Goal: Answer question/provide support: Share knowledge or assist other users

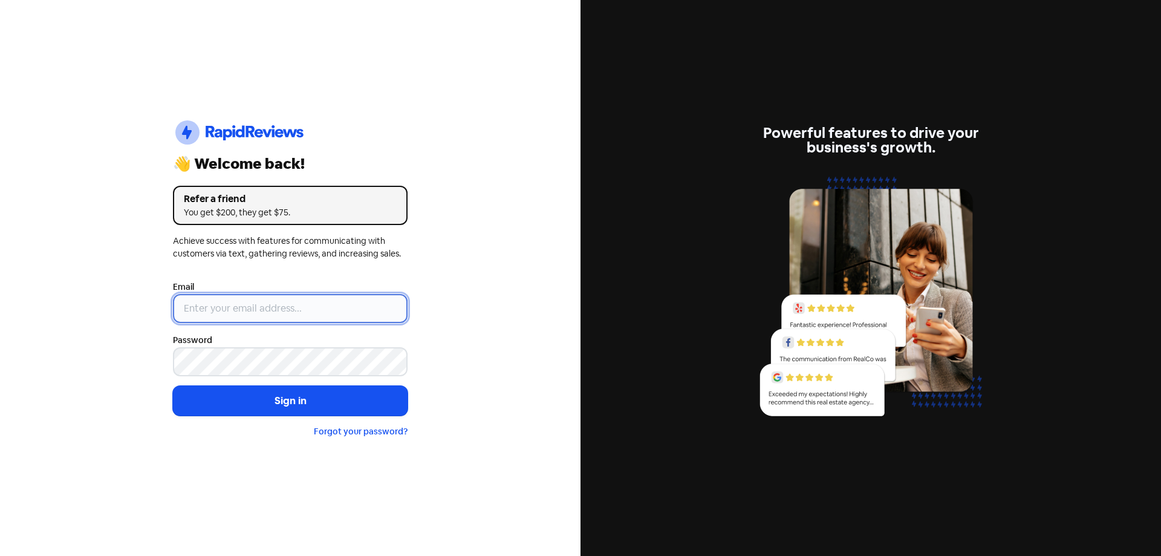
type input "[EMAIL_ADDRESS][DOMAIN_NAME]"
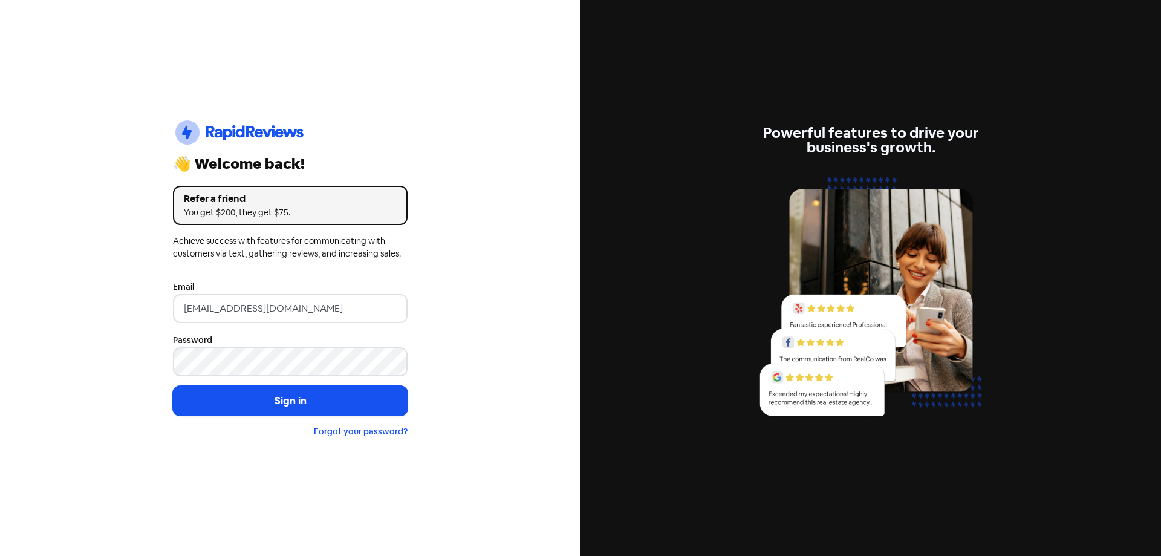
click at [266, 387] on button "Sign in" at bounding box center [290, 401] width 235 height 30
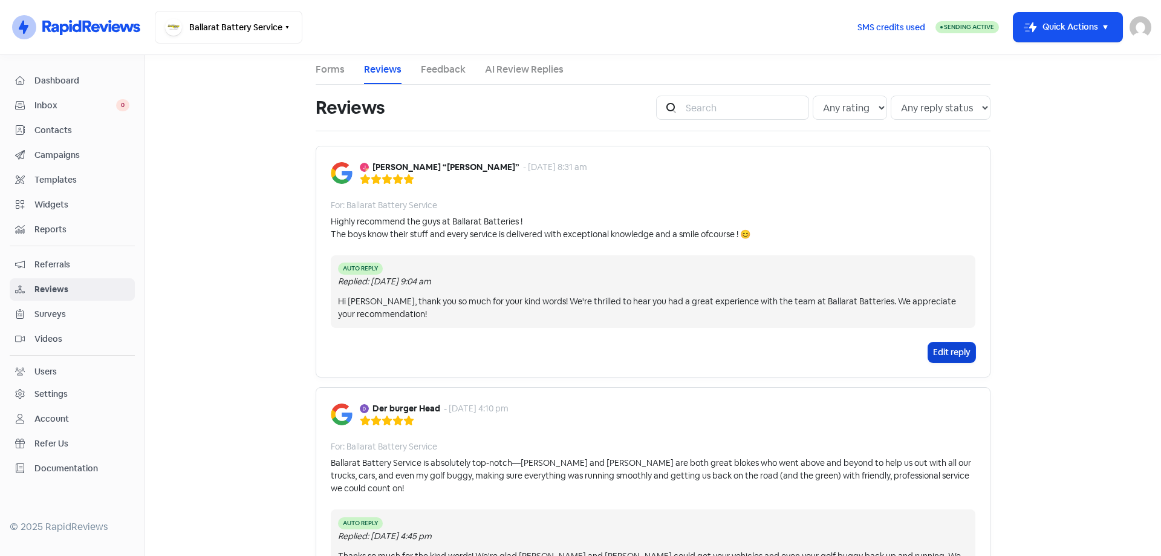
click at [960, 351] on button "Edit reply" at bounding box center [952, 352] width 47 height 20
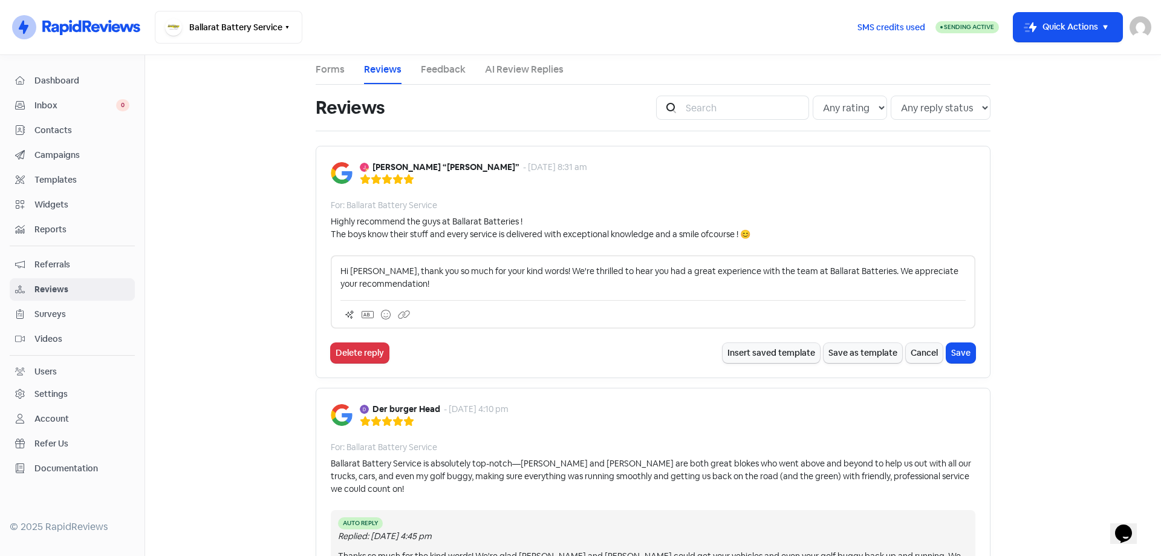
click at [852, 273] on p "Hi [PERSON_NAME], thank you so much for your kind words! We're thrilled to hear…" at bounding box center [653, 277] width 625 height 25
drag, startPoint x: 820, startPoint y: 274, endPoint x: 809, endPoint y: 272, distance: 11.0
click at [809, 272] on p "Hi [PERSON_NAME], thank you so much for your kind words! We're thrilled to hear…" at bounding box center [653, 277] width 625 height 25
drag, startPoint x: 787, startPoint y: 272, endPoint x: 852, endPoint y: 274, distance: 65.4
click at [852, 274] on p "Hi [PERSON_NAME], thank you so much for your kind words! We're thrilled to hear…" at bounding box center [653, 277] width 625 height 25
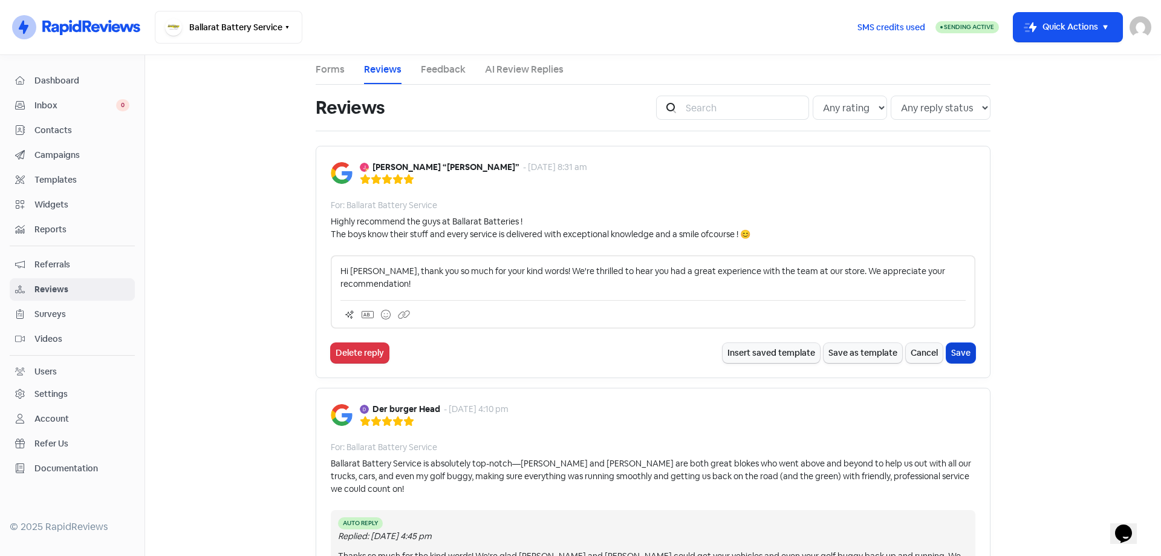
click at [950, 354] on button "Save" at bounding box center [961, 353] width 29 height 20
